Goal: Register for event/course

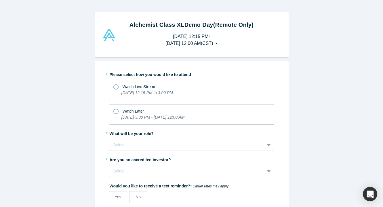
click at [115, 86] on icon at bounding box center [115, 86] width 5 height 5
click at [0, 0] on input "Watch Live Stream [DATE] 12:15 PM to 3:00 PM" at bounding box center [0, 0] width 0 height 0
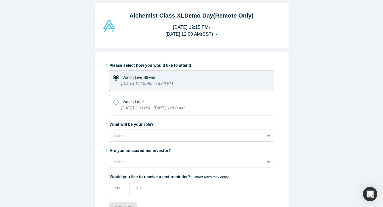
scroll to position [10, 0]
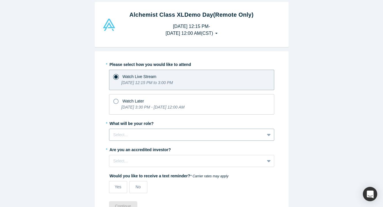
click at [139, 137] on div "Select..." at bounding box center [186, 135] width 155 height 10
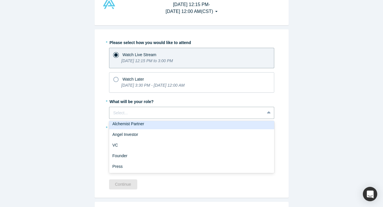
scroll to position [14, 0]
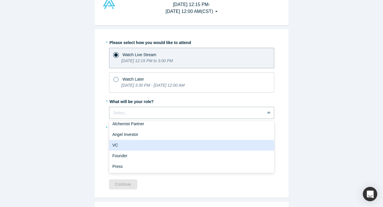
click at [136, 144] on div "VC" at bounding box center [191, 145] width 165 height 11
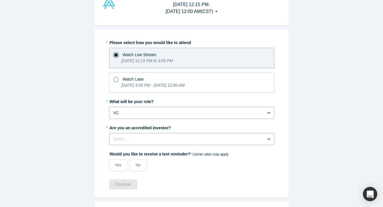
scroll to position [60, 0]
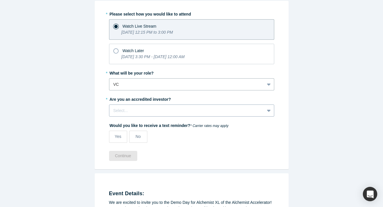
click at [141, 117] on div "Select..." at bounding box center [191, 111] width 165 height 12
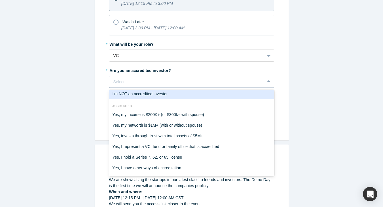
scroll to position [91, 0]
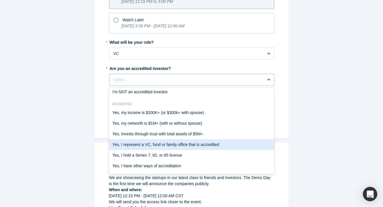
click at [247, 146] on div "Yes, I represent a VC, fund or family office that is accredited" at bounding box center [191, 144] width 165 height 11
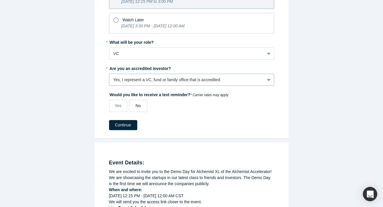
click at [137, 107] on span "No" at bounding box center [138, 105] width 5 height 5
click at [0, 0] on input "No" at bounding box center [0, 0] width 0 height 0
click at [128, 126] on button "Continue" at bounding box center [123, 125] width 28 height 10
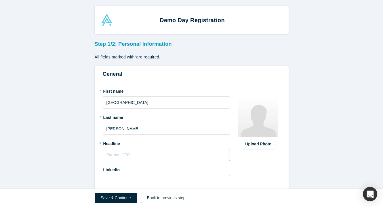
click at [142, 156] on input "text" at bounding box center [167, 155] width 128 height 12
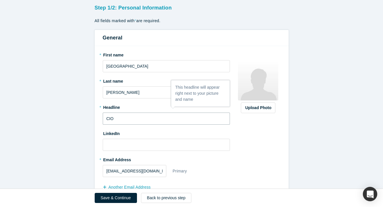
scroll to position [37, 0]
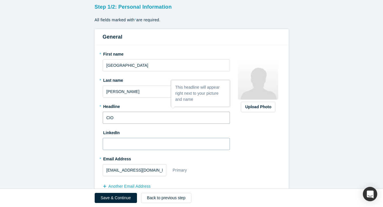
type input "CIO"
click at [148, 144] on input at bounding box center [167, 144] width 128 height 12
paste input "[URL][DOMAIN_NAME]"
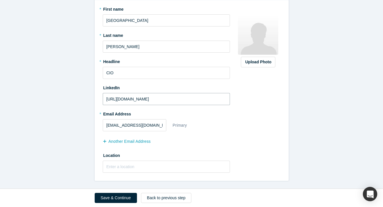
scroll to position [82, 0]
type input "[URL][DOMAIN_NAME]"
click at [126, 197] on button "Save & Continue" at bounding box center [116, 198] width 42 height 10
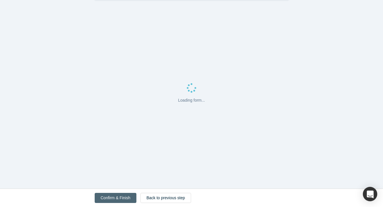
scroll to position [0, 0]
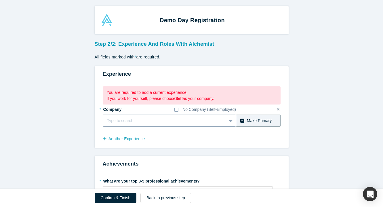
click at [191, 119] on div at bounding box center [164, 120] width 115 height 7
type input "V0"
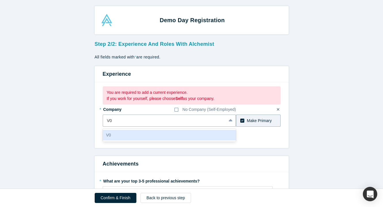
click at [186, 136] on div "V0" at bounding box center [170, 135] width 134 height 11
type input "$500,000"
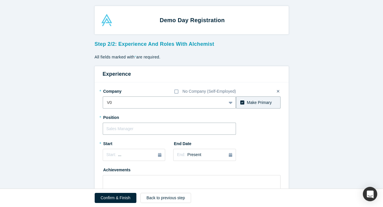
click at [176, 132] on input "text" at bounding box center [170, 129] width 134 height 12
type input "CIO"
click at [152, 153] on div "Start: ..." at bounding box center [134, 155] width 55 height 6
click at [113, 122] on div "Apr" at bounding box center [114, 123] width 18 height 6
click at [145, 156] on div "Start: [DATE]" at bounding box center [134, 155] width 55 height 6
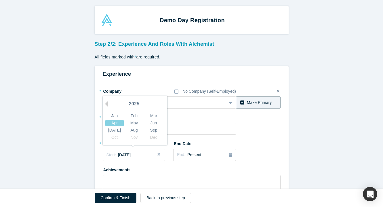
click at [134, 102] on div "2025" at bounding box center [134, 104] width 63 height 12
click at [105, 102] on button "Previous Year" at bounding box center [105, 104] width 6 height 6
click at [120, 124] on div "Apr" at bounding box center [114, 123] width 18 height 6
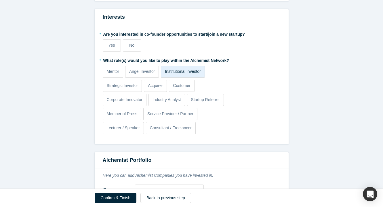
scroll to position [392, 0]
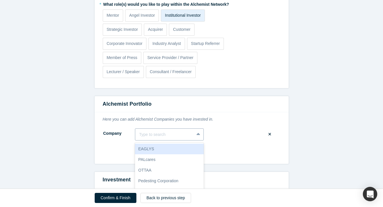
click at [181, 133] on div "EAGLYS, 1 of 10. 10 results available. Use Up and Down to choose options, press…" at bounding box center [169, 134] width 69 height 12
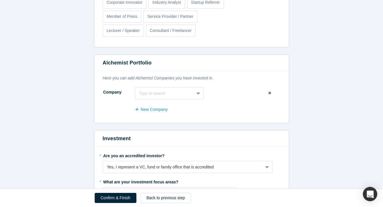
click at [238, 111] on div "New Company" at bounding box center [192, 111] width 178 height 13
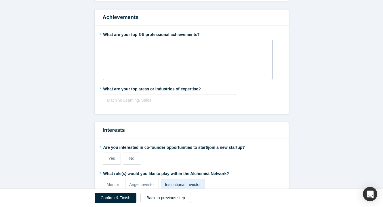
scroll to position [224, 0]
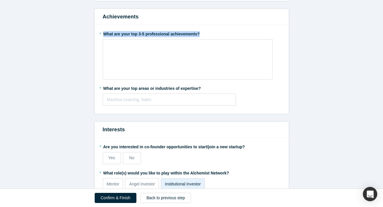
drag, startPoint x: 201, startPoint y: 32, endPoint x: 105, endPoint y: 33, distance: 95.9
click at [105, 33] on label "* What are your top 3-5 professional achievements?" at bounding box center [192, 33] width 178 height 8
copy label "What are your top 3-5 professional achievements?"
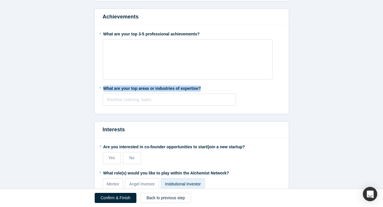
drag, startPoint x: 205, startPoint y: 88, endPoint x: 104, endPoint y: 87, distance: 101.1
click at [104, 87] on label "* What are your top areas or industries of expertise?" at bounding box center [192, 88] width 178 height 8
copy label "What are your top areas or industries of expertise?"
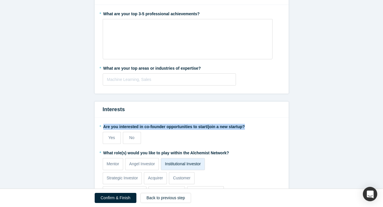
drag, startPoint x: 246, startPoint y: 124, endPoint x: 107, endPoint y: 119, distance: 138.9
click at [107, 119] on div "* Are you interested in co-founder opportunities to start/join a new startup? Y…" at bounding box center [192, 177] width 194 height 119
copy label "Are you interested in co-founder opportunities to start/join a new startup?"
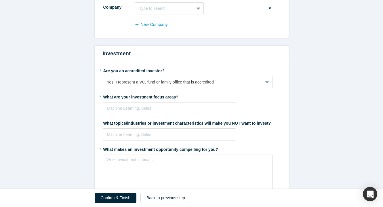
scroll to position [519, 0]
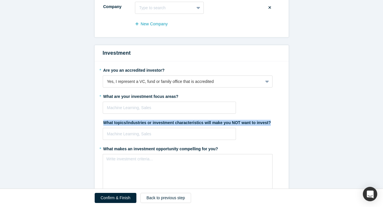
drag, startPoint x: 275, startPoint y: 121, endPoint x: 98, endPoint y: 123, distance: 177.1
click at [98, 123] on div "* Are you an accredited investor? Yes, I represent a VC, fund or family office …" at bounding box center [192, 164] width 194 height 206
copy label "What topics/industries or investment characteristics will make you NOT want to …"
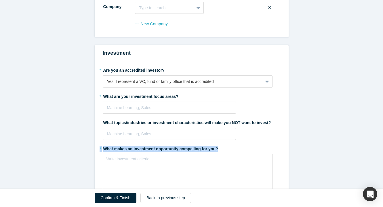
drag, startPoint x: 222, startPoint y: 146, endPoint x: 100, endPoint y: 144, distance: 121.8
click at [103, 144] on label "* What makes an investment opportunity compelling for you?" at bounding box center [192, 148] width 178 height 8
copy label "* What makes an investment opportunity compelling for you?"
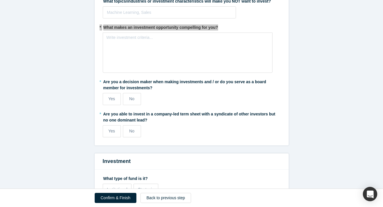
scroll to position [640, 0]
click at [115, 99] on label "Yes" at bounding box center [112, 99] width 18 height 12
click at [0, 0] on input "Yes" at bounding box center [0, 0] width 0 height 0
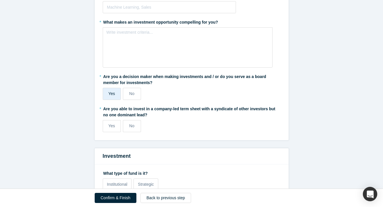
scroll to position [648, 0]
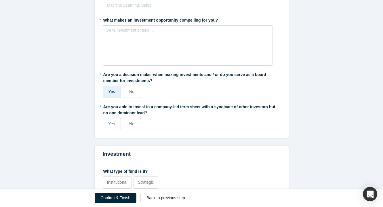
click at [150, 110] on label "* Are you able to invest in a company-led term sheet with a syndicate of other …" at bounding box center [192, 109] width 178 height 14
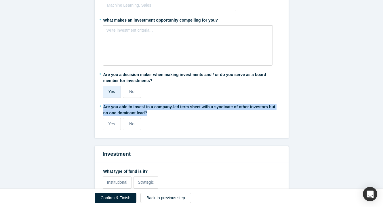
drag, startPoint x: 150, startPoint y: 110, endPoint x: 104, endPoint y: 105, distance: 46.3
click at [104, 105] on label "* Are you able to invest in a company-led term sheet with a syndicate of other …" at bounding box center [192, 109] width 178 height 14
copy label "Are you able to invest in a company-led term sheet with a syndicate of other in…"
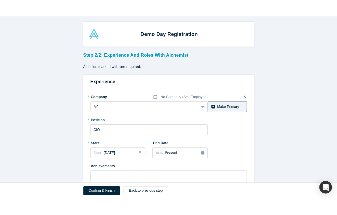
scroll to position [0, 0]
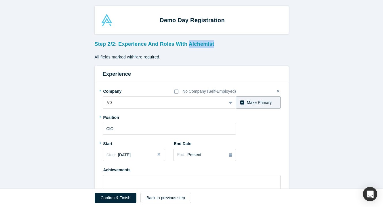
drag, startPoint x: 217, startPoint y: 42, endPoint x: 189, endPoint y: 43, distance: 27.4
click at [189, 43] on h3 "Step 2/2: Experience and Roles with Alchemist" at bounding box center [192, 43] width 194 height 10
copy h3 "Alchemist"
